Goal: Task Accomplishment & Management: Manage account settings

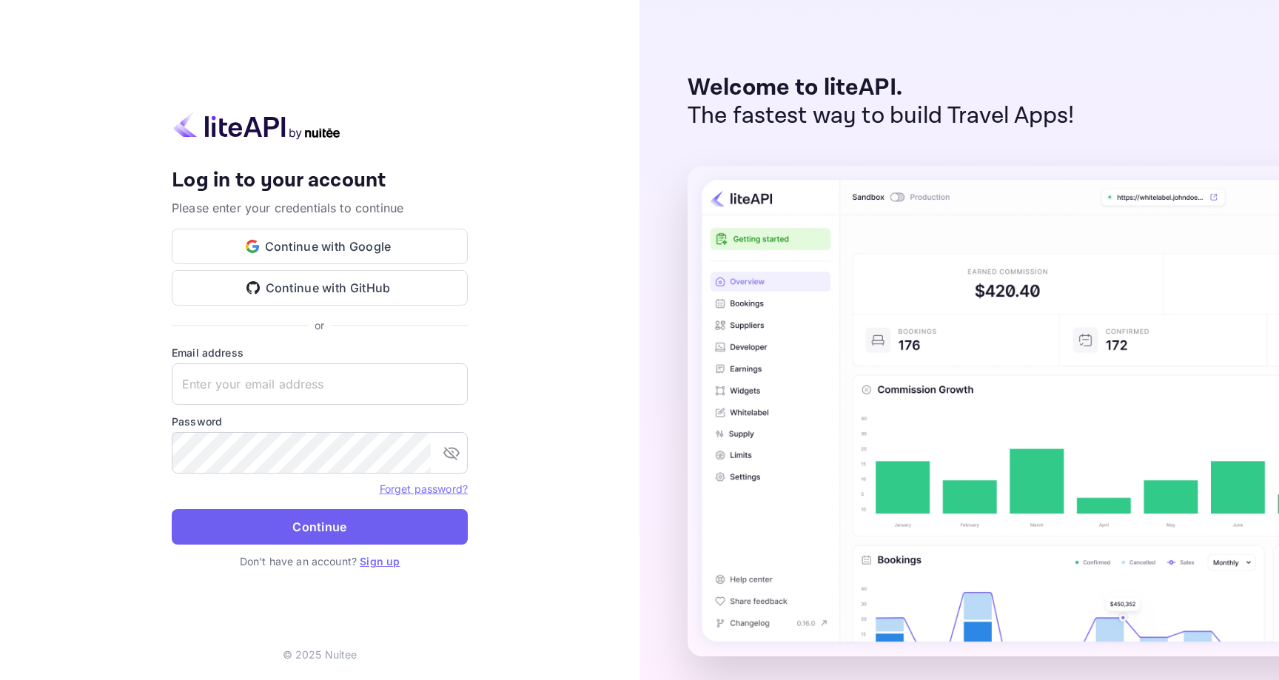
type input "[PERSON_NAME][EMAIL_ADDRESS][DOMAIN_NAME]"
click at [283, 524] on button "Continue" at bounding box center [320, 527] width 296 height 36
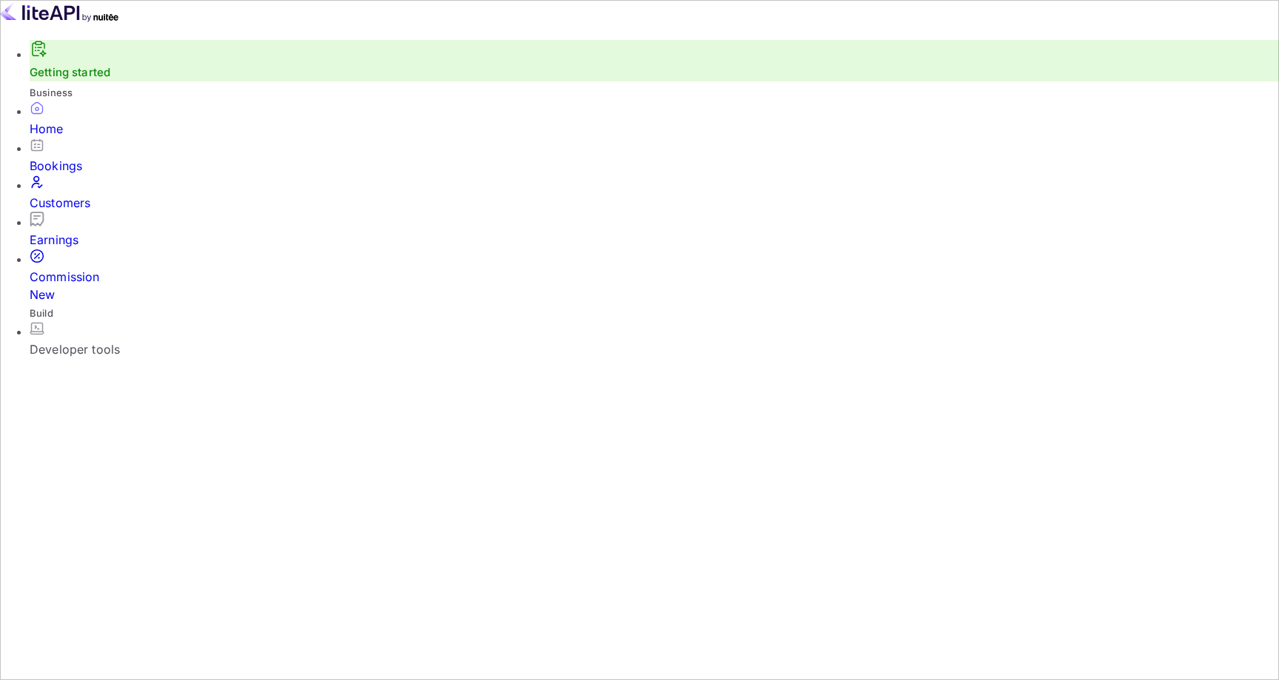
click at [80, 340] on div "Developer tools" at bounding box center [654, 349] width 1249 height 18
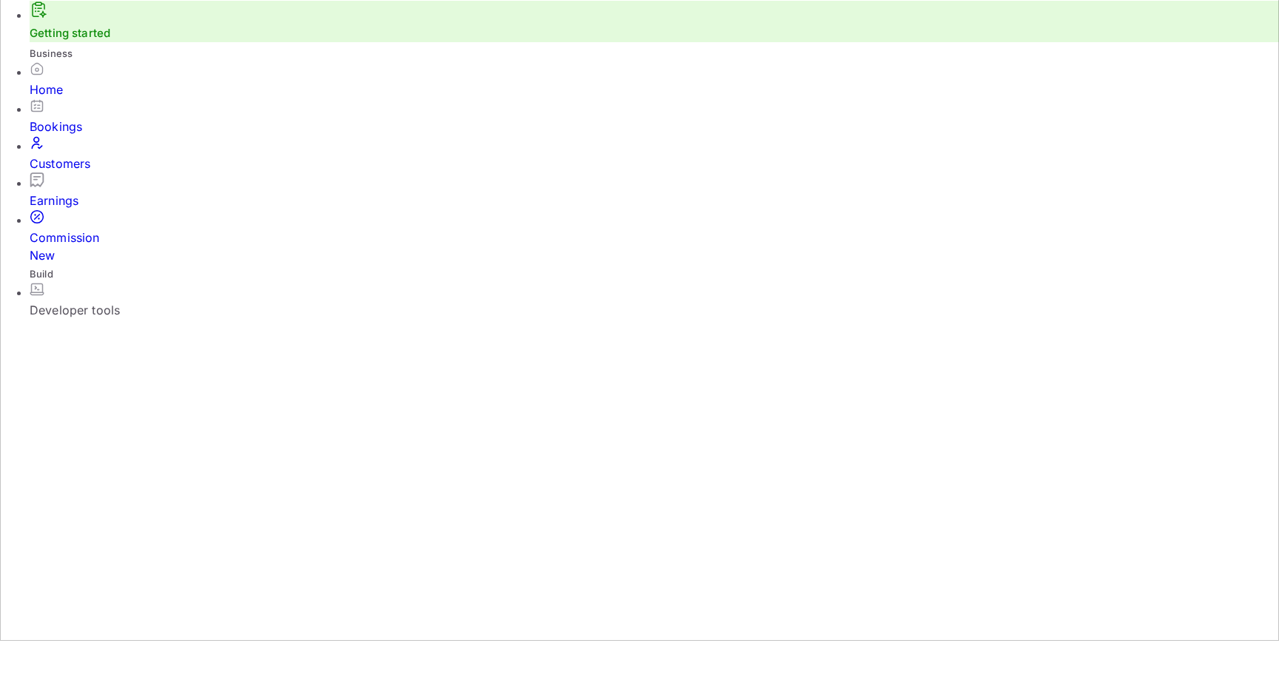
scroll to position [81, 0]
